Goal: Task Accomplishment & Management: Use online tool/utility

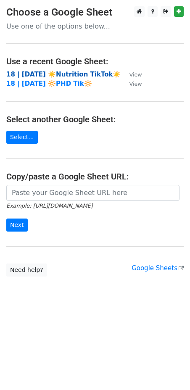
click at [54, 71] on strong "18 | [DATE] ☀️Nutrition TikTok☀️" at bounding box center [63, 75] width 114 height 8
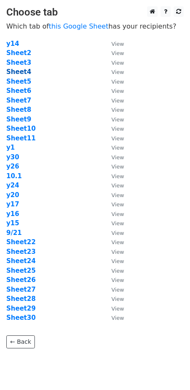
click at [21, 72] on strong "Sheet4" at bounding box center [18, 72] width 25 height 8
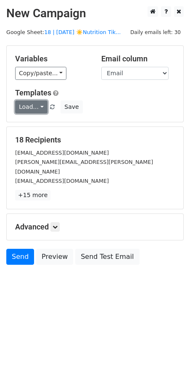
click at [28, 105] on link "Load..." at bounding box center [31, 106] width 32 height 13
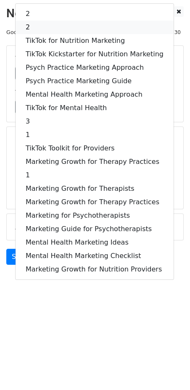
click at [65, 26] on link "2" at bounding box center [95, 27] width 158 height 13
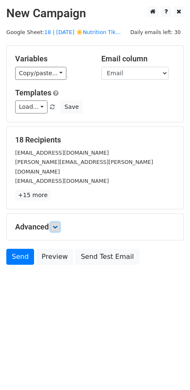
click at [56, 224] on icon at bounding box center [54, 226] width 5 height 5
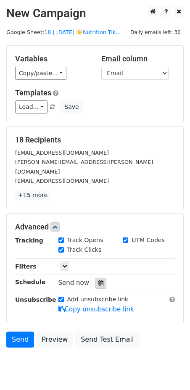
click at [98, 280] on icon at bounding box center [100, 283] width 5 height 6
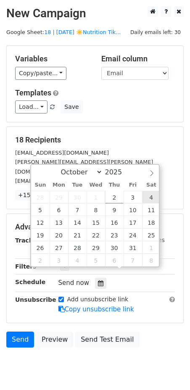
type input "2025-10-04 12:00"
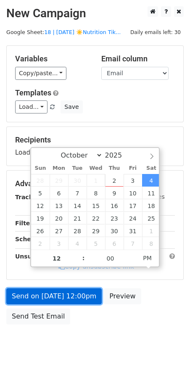
click at [72, 289] on link "Send on Oct 4 at 12:00pm" at bounding box center [53, 296] width 95 height 16
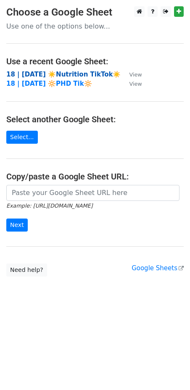
click at [55, 73] on strong "18 | SEP 21 ☀️Nutrition TikTok☀️" at bounding box center [63, 75] width 114 height 8
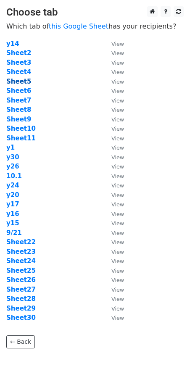
click at [18, 81] on strong "Sheet5" at bounding box center [18, 82] width 25 height 8
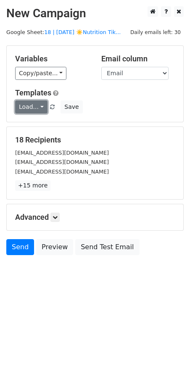
click at [29, 102] on link "Load..." at bounding box center [31, 106] width 32 height 13
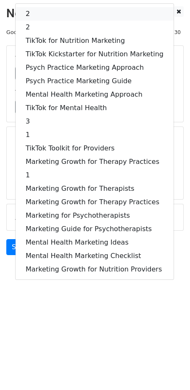
click at [62, 16] on link "2" at bounding box center [95, 13] width 158 height 13
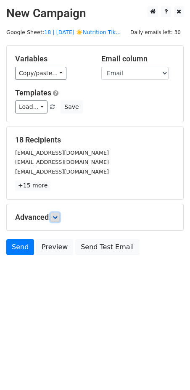
click at [58, 220] on link at bounding box center [54, 216] width 9 height 9
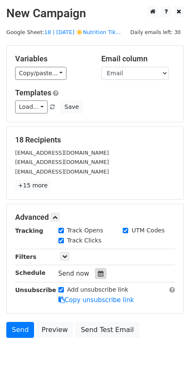
click at [95, 275] on div at bounding box center [100, 273] width 11 height 11
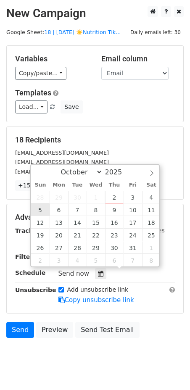
type input "2025-10-05 12:00"
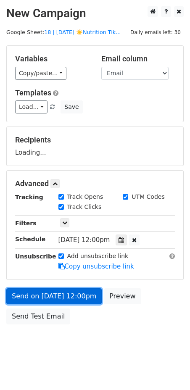
click at [46, 299] on link "Send on Oct 5 at 12:00pm" at bounding box center [53, 296] width 95 height 16
